Goal: Information Seeking & Learning: Learn about a topic

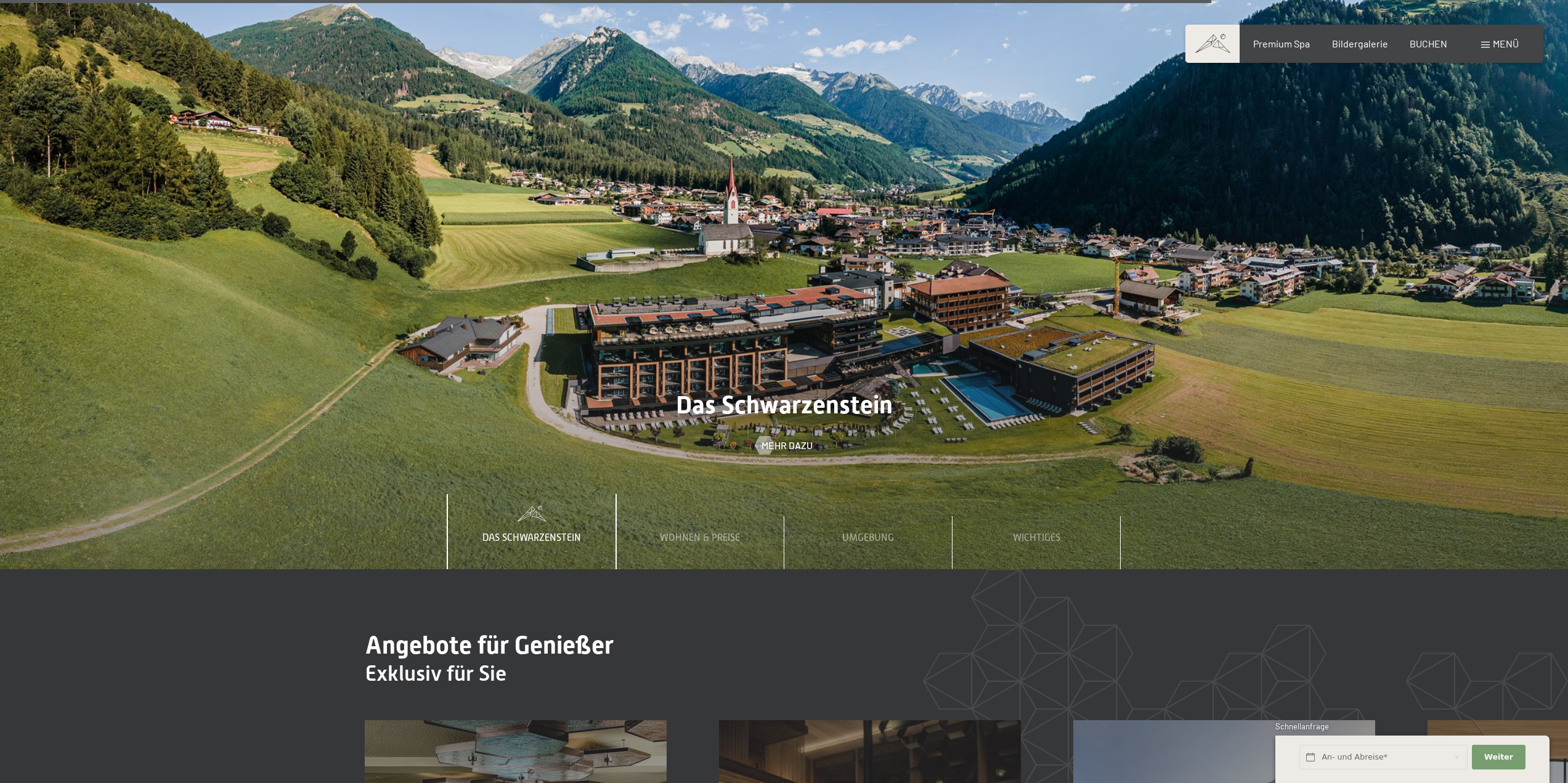
scroll to position [6406, 0]
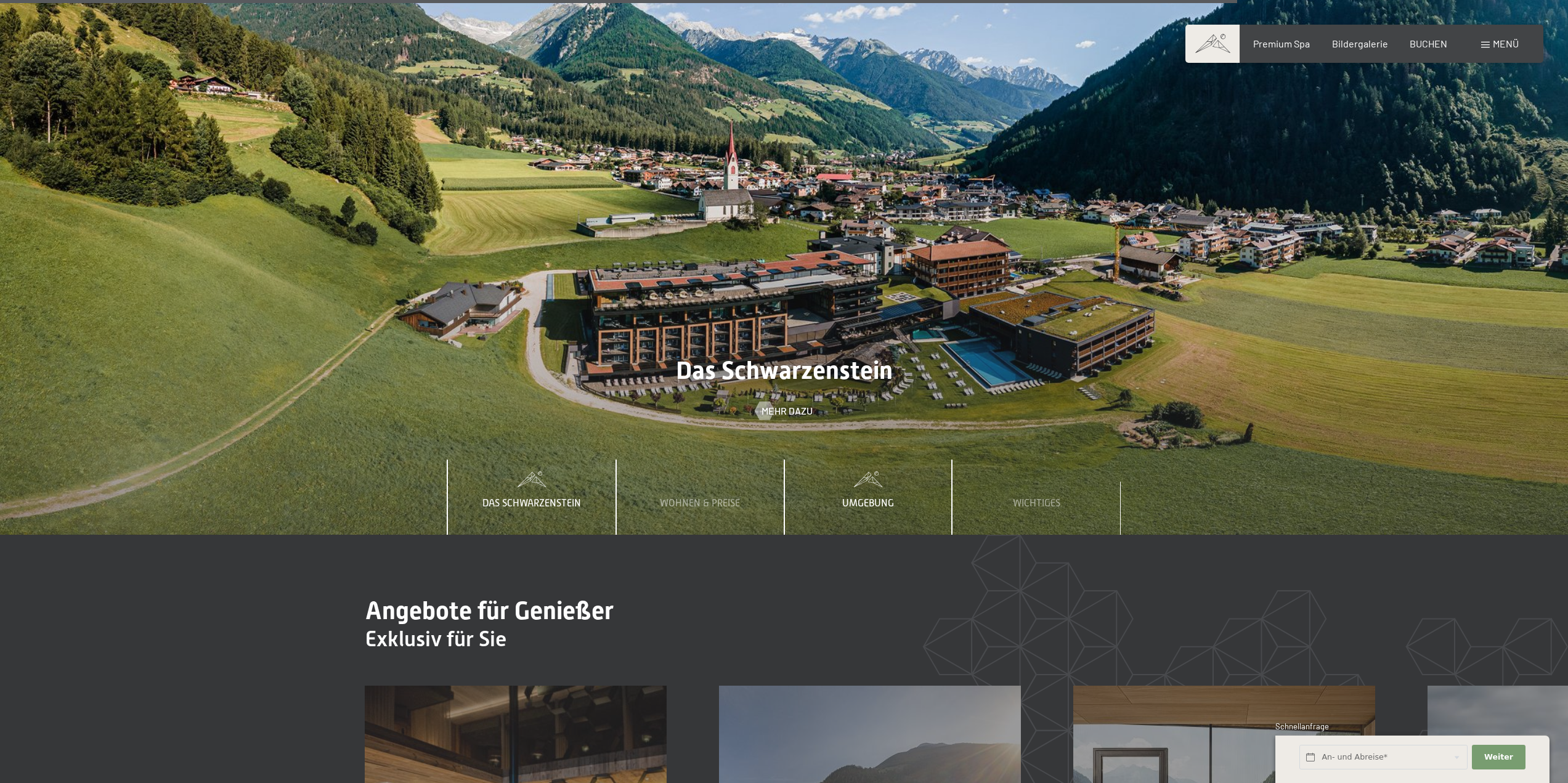
click at [880, 497] on span "Umgebung" at bounding box center [868, 503] width 52 height 11
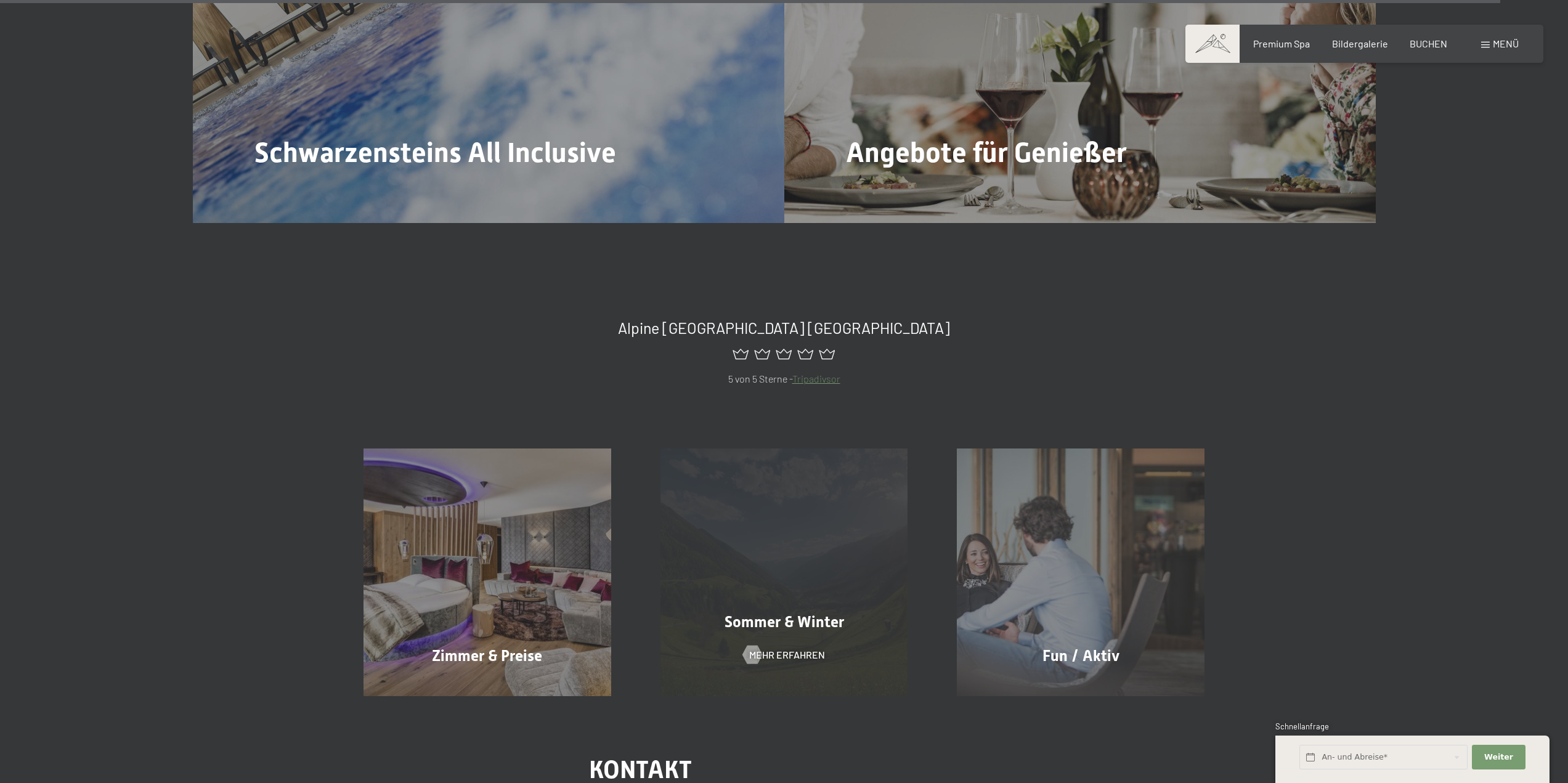
scroll to position [7822, 0]
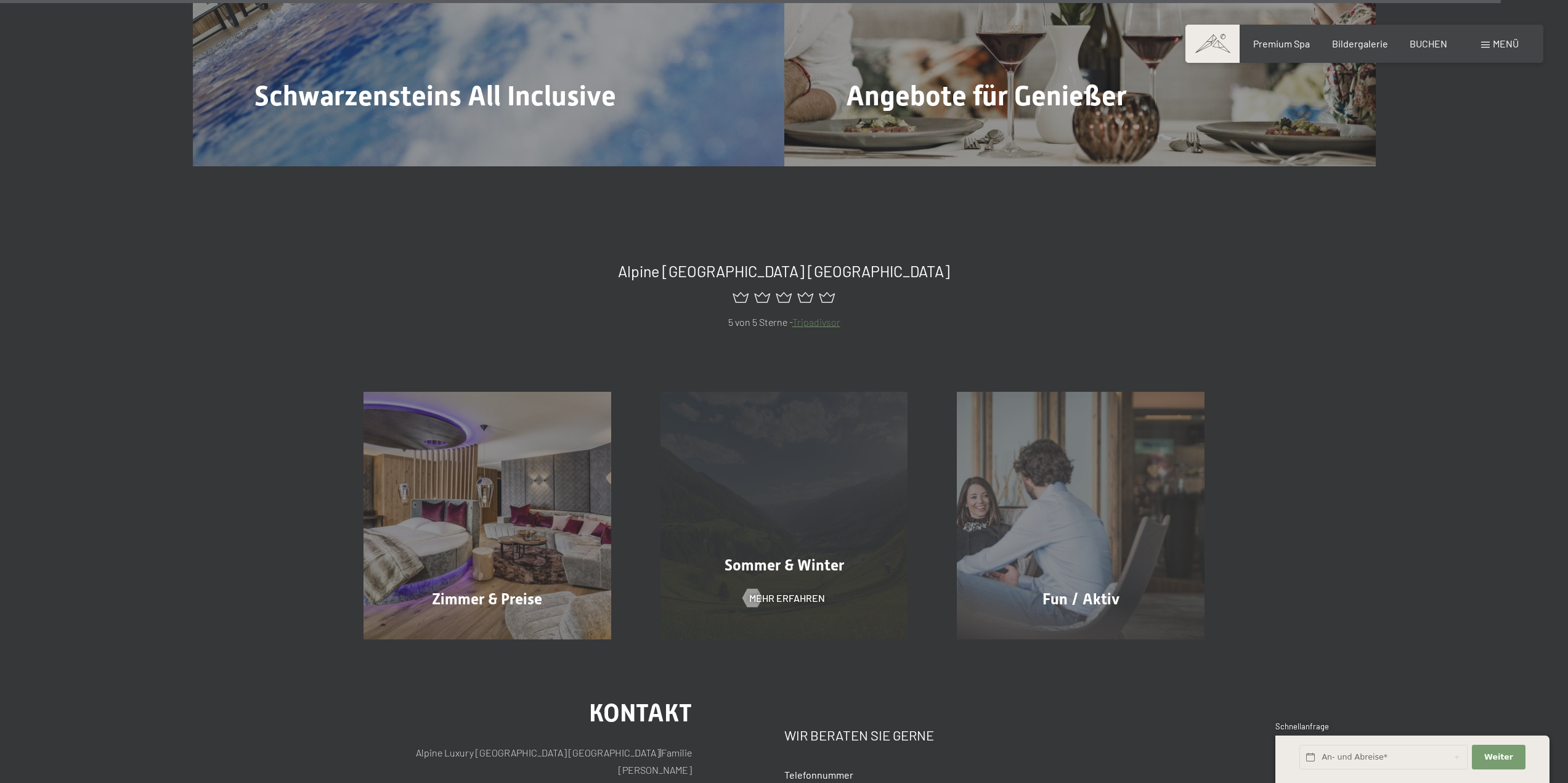
click at [797, 425] on div "Sommer & Winter Mehr erfahren" at bounding box center [784, 515] width 297 height 248
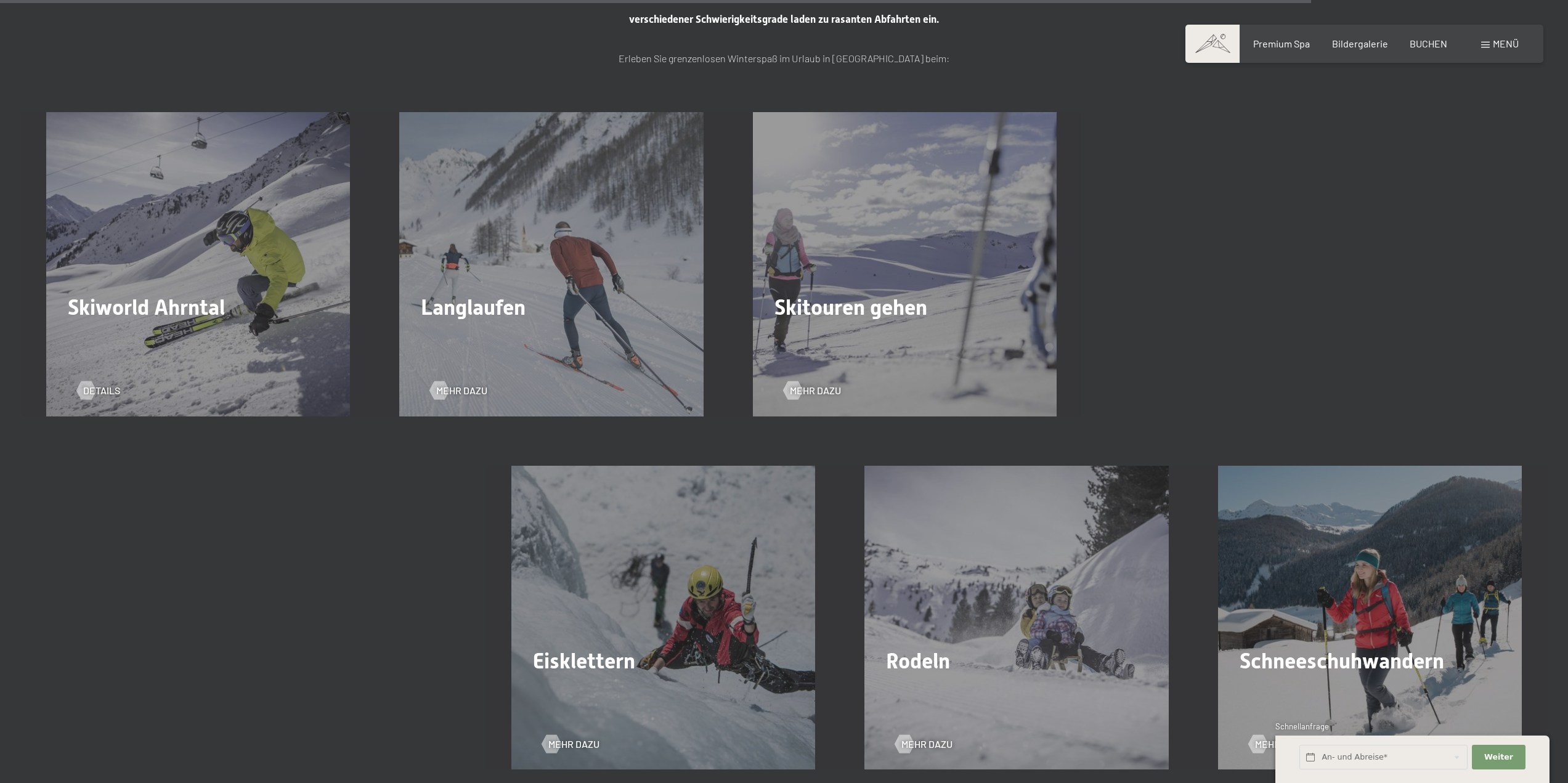
scroll to position [4127, 0]
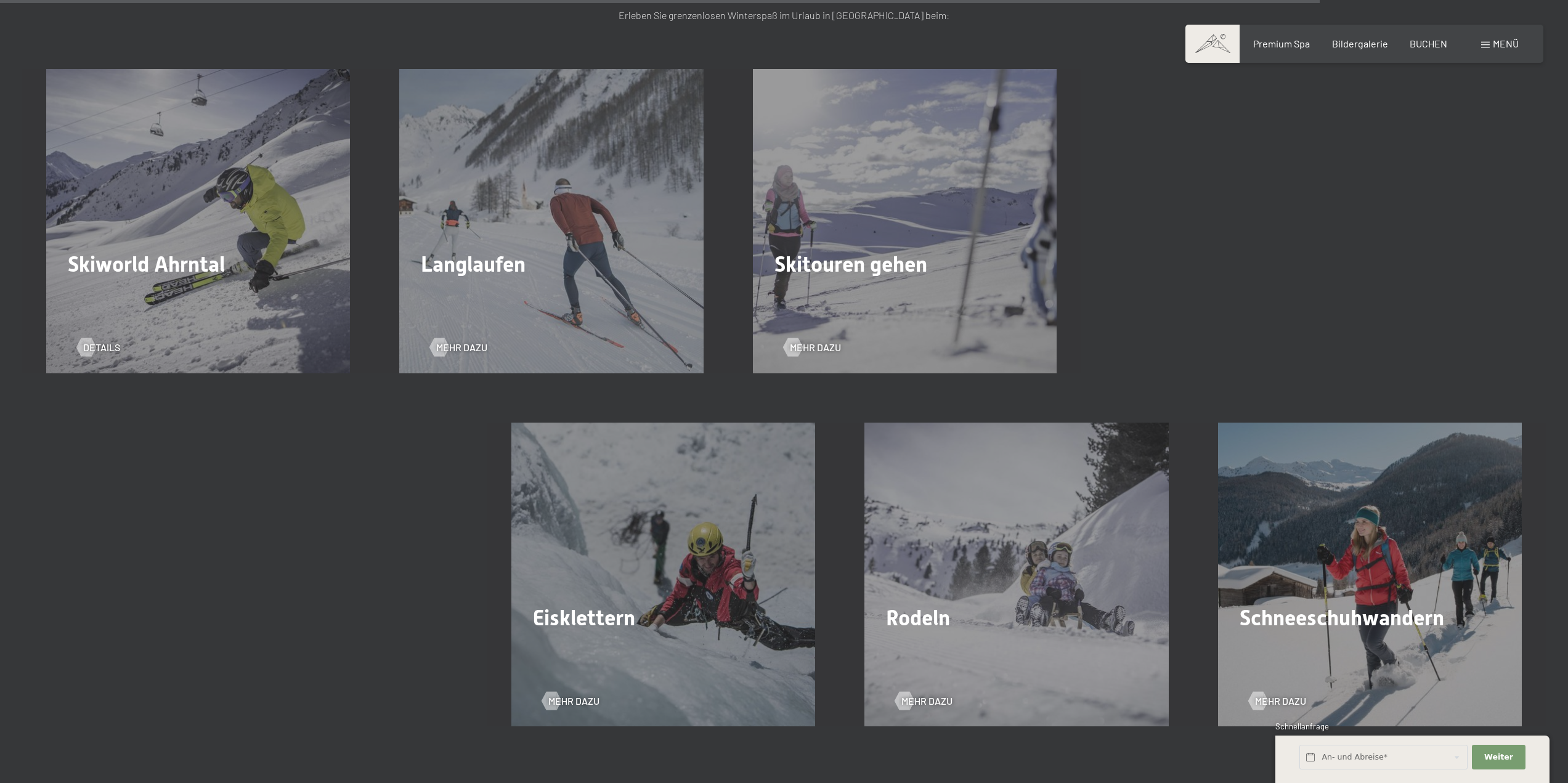
click at [207, 251] on h2 "Skiworld Ahrntal" at bounding box center [198, 264] width 260 height 26
click at [96, 340] on span "Details" at bounding box center [114, 347] width 37 height 13
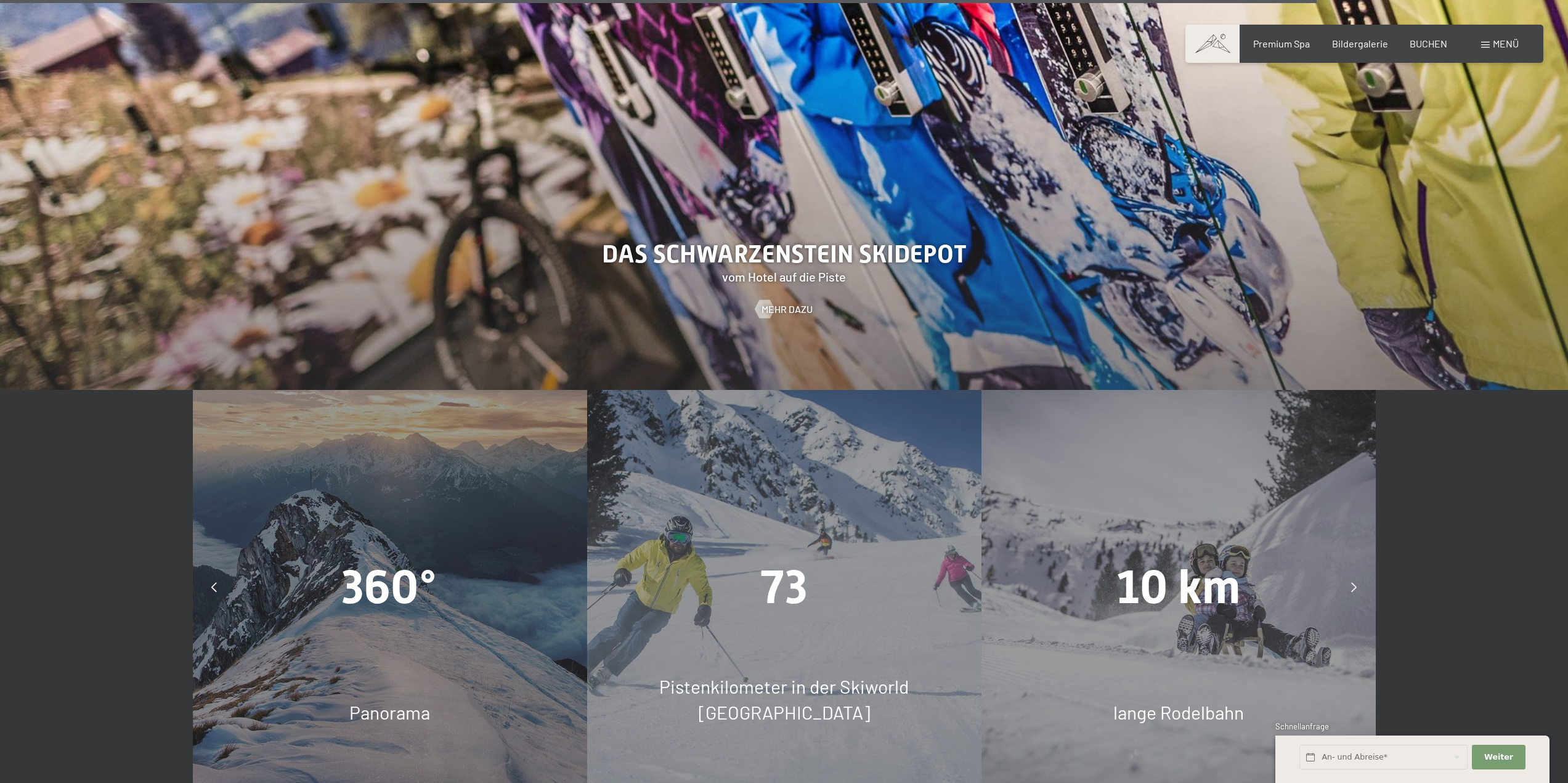
scroll to position [4004, 0]
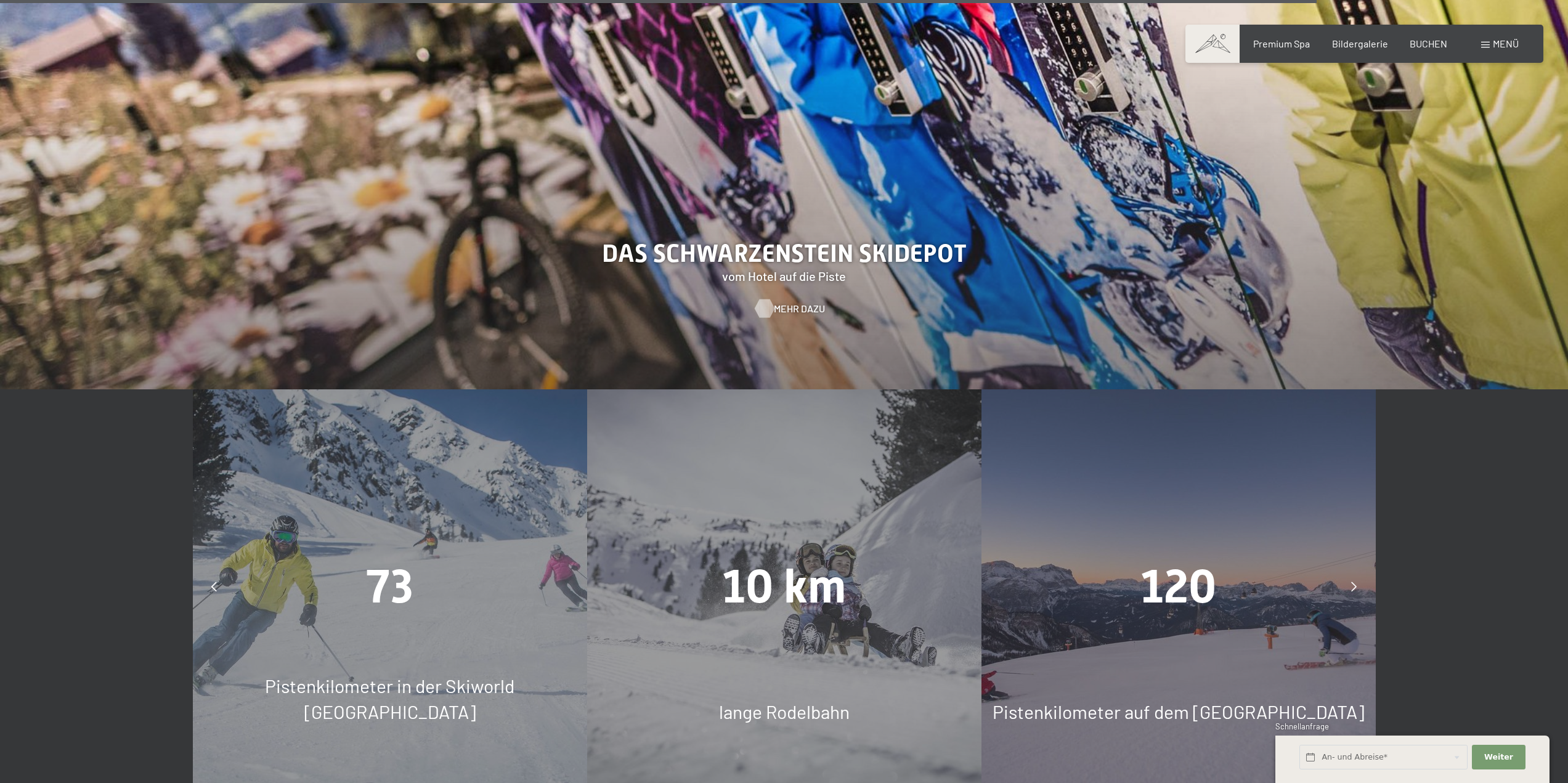
click at [786, 302] on span "Mehr dazu" at bounding box center [799, 308] width 51 height 13
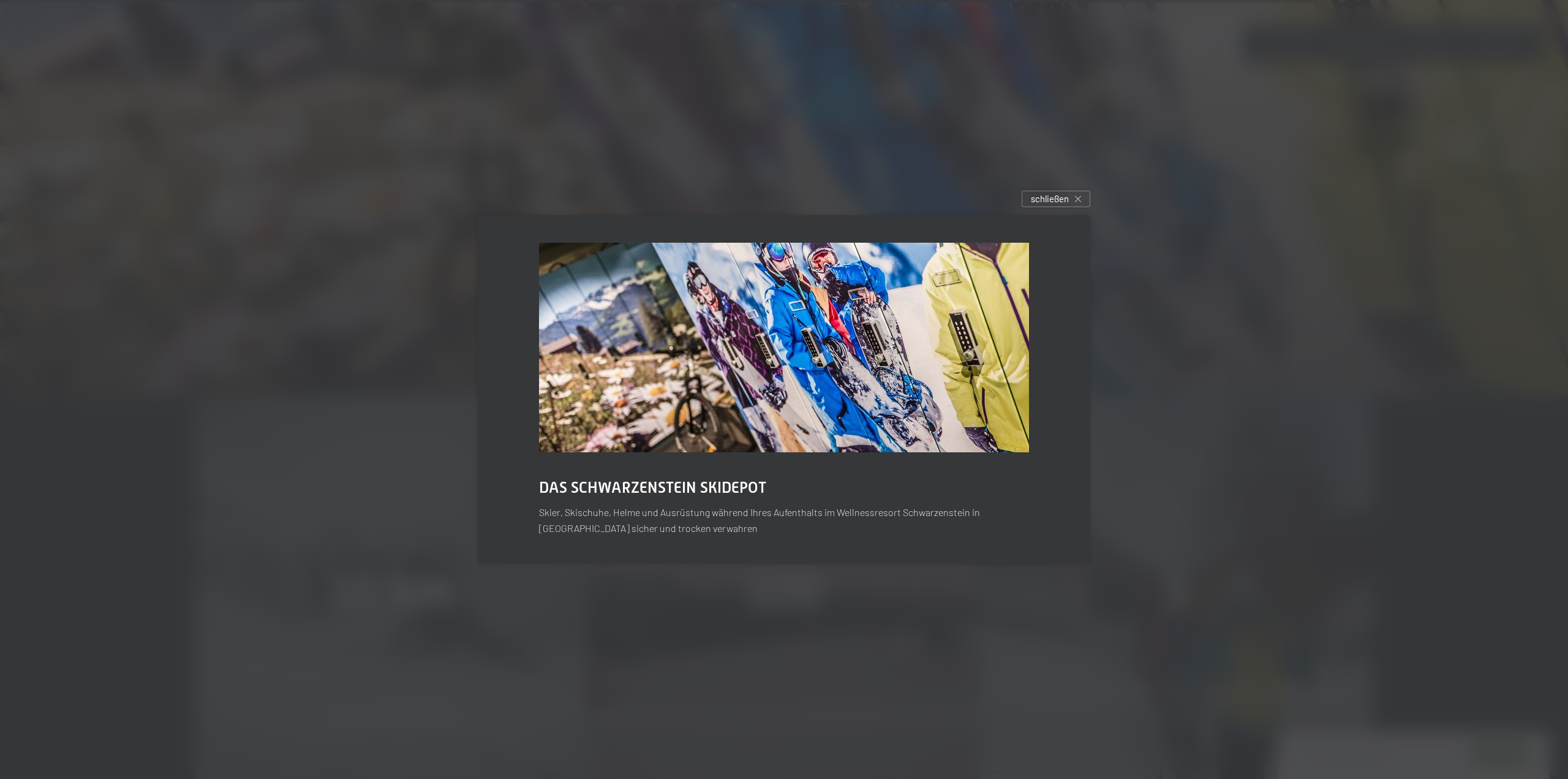
click at [1164, 319] on div at bounding box center [784, 390] width 1568 height 779
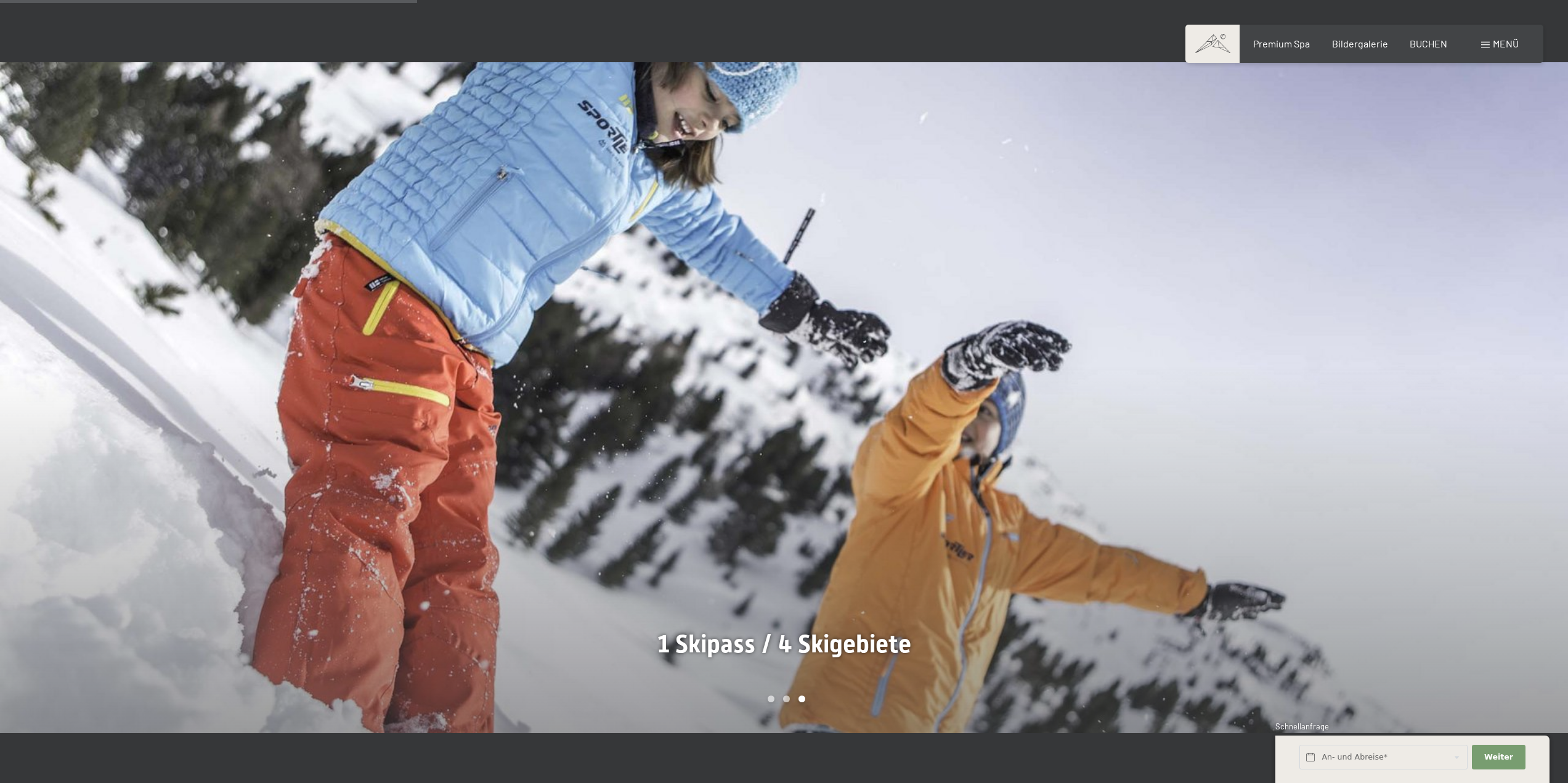
scroll to position [0, 0]
